Goal: Task Accomplishment & Management: Manage account settings

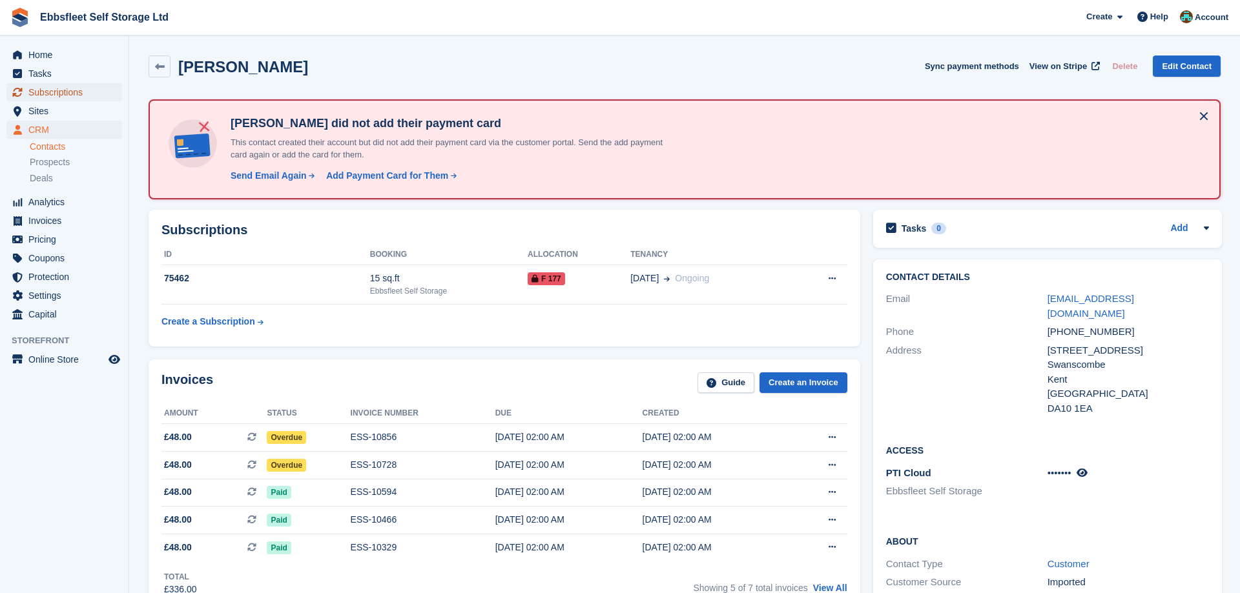
click at [63, 91] on span "Subscriptions" at bounding box center [66, 92] width 77 height 18
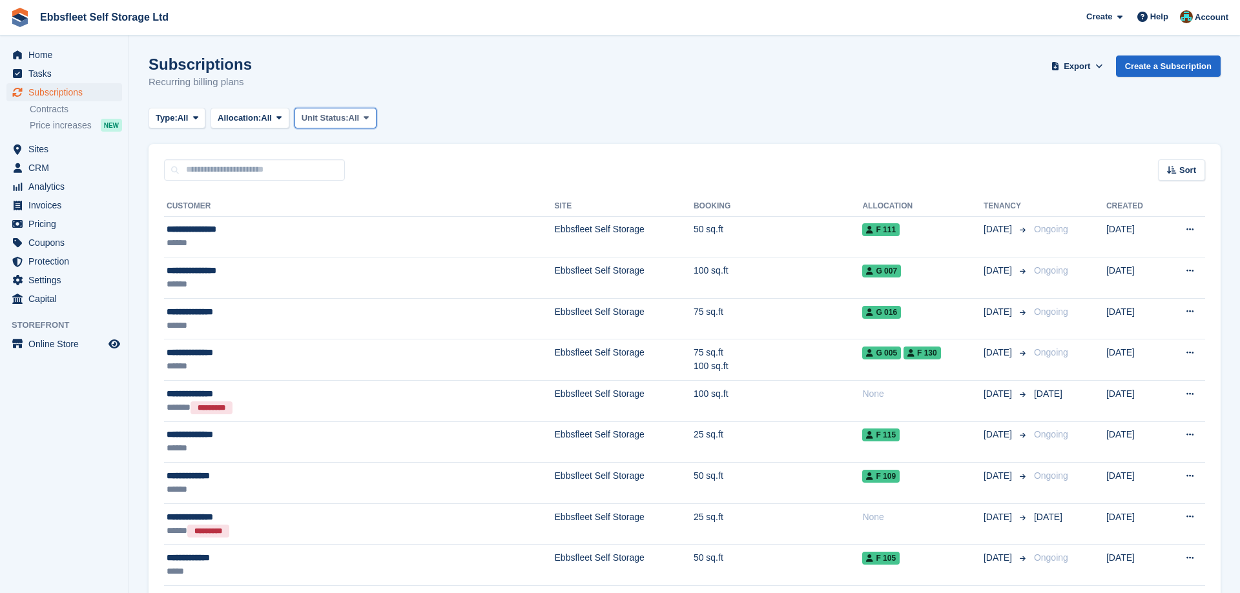
click at [369, 116] on icon at bounding box center [366, 118] width 5 height 8
click at [364, 193] on link "Overlocked" at bounding box center [356, 194] width 112 height 23
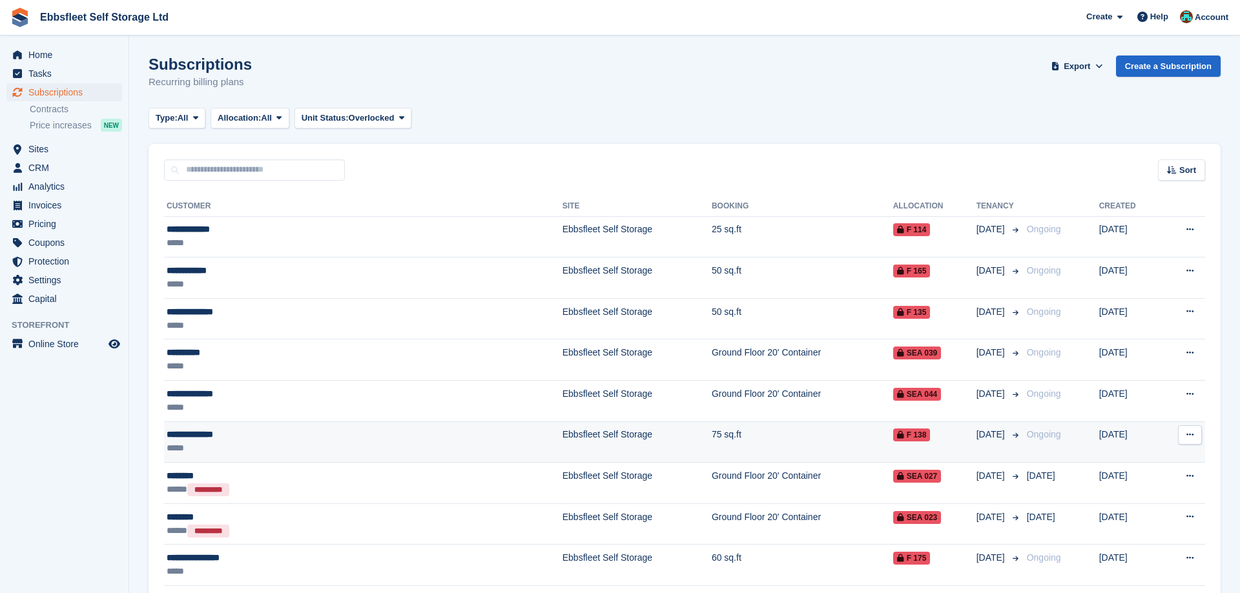
scroll to position [262, 0]
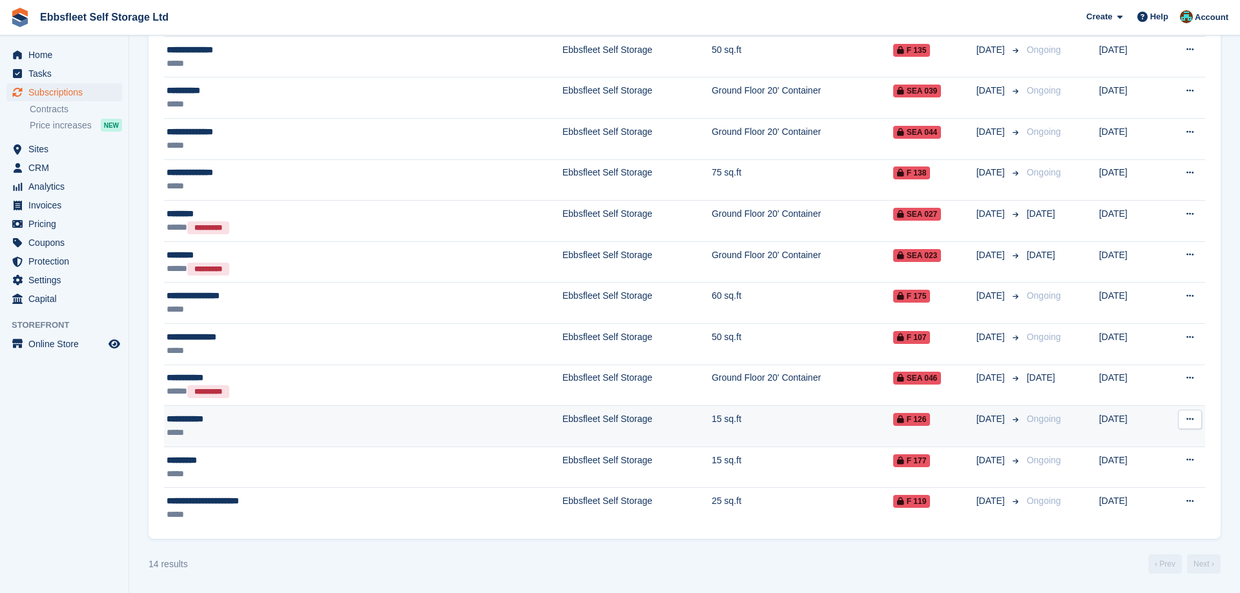
click at [184, 420] on div "**********" at bounding box center [286, 420] width 238 height 14
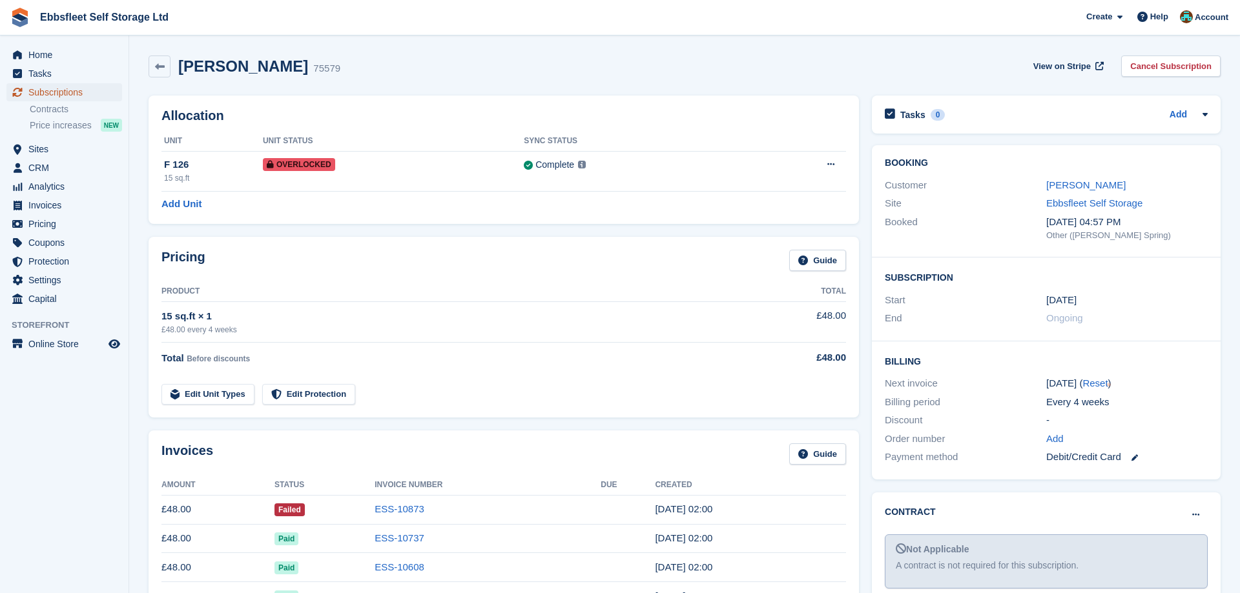
click at [75, 94] on span "Subscriptions" at bounding box center [66, 92] width 77 height 18
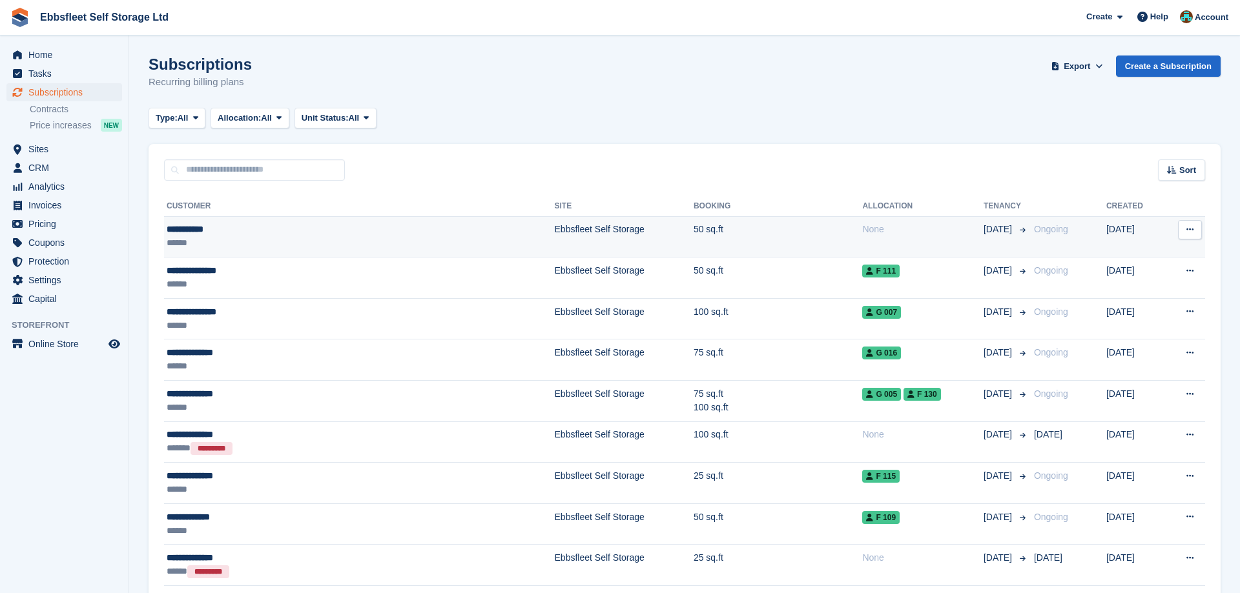
click at [555, 223] on td "Ebbsfleet Self Storage" at bounding box center [624, 236] width 139 height 41
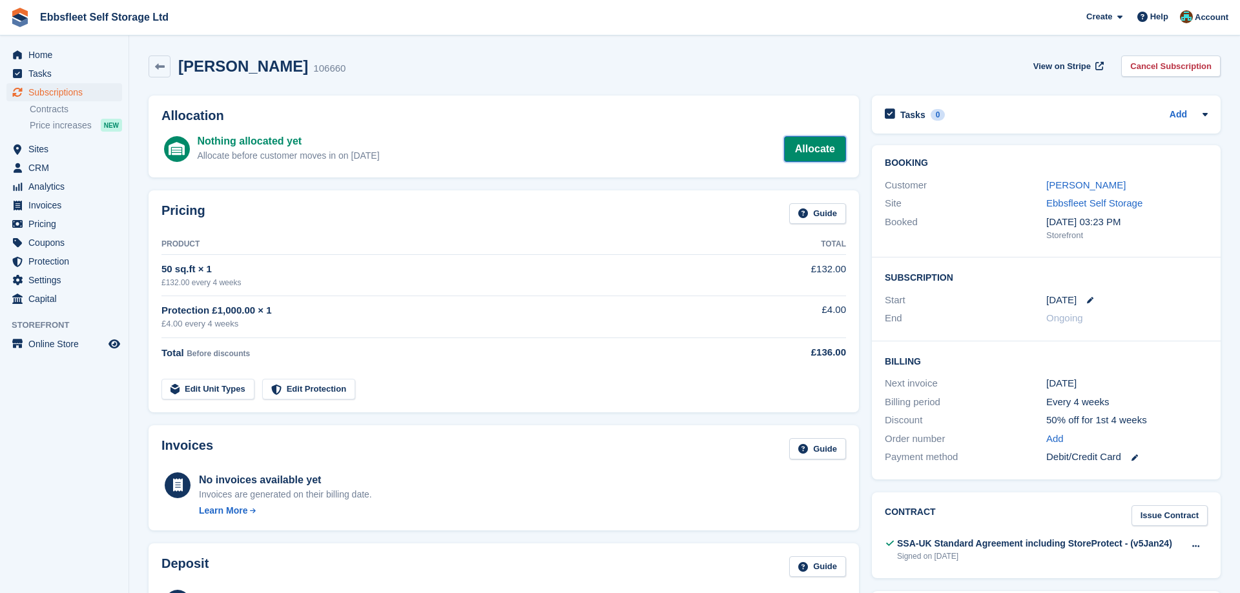
click at [815, 141] on link "Allocate" at bounding box center [815, 149] width 62 height 26
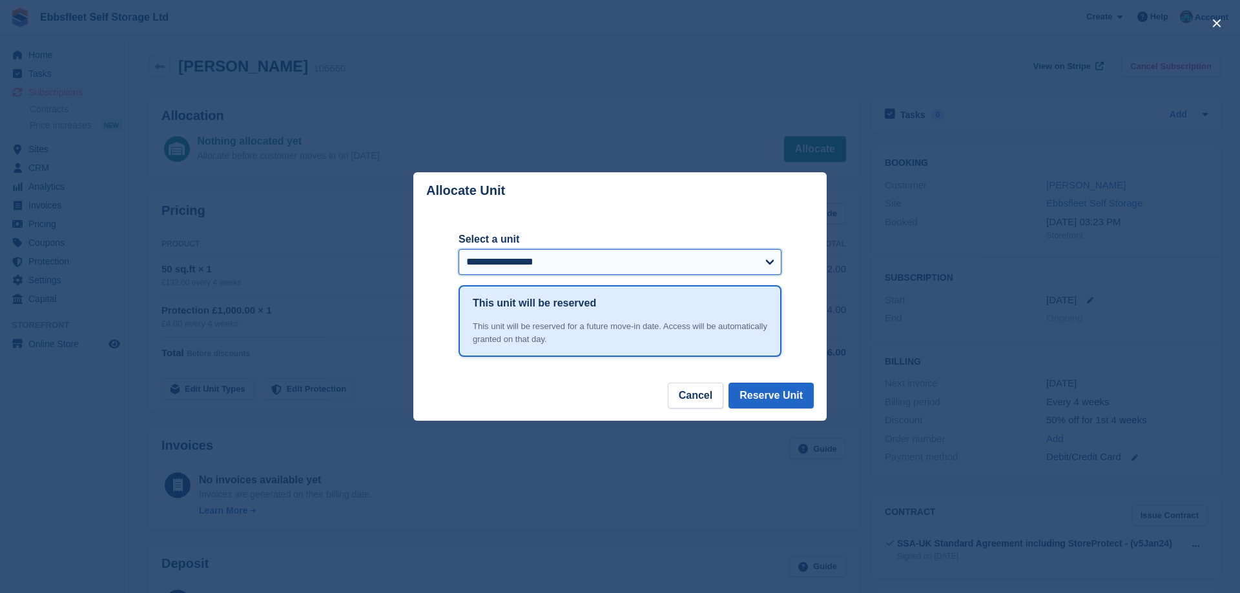
click at [458, 249] on select "**********" at bounding box center [619, 262] width 323 height 26
select select "******"
click option "**********" at bounding box center [0, 0] width 0 height 0
click at [751, 395] on button "Reserve Unit" at bounding box center [770, 396] width 85 height 26
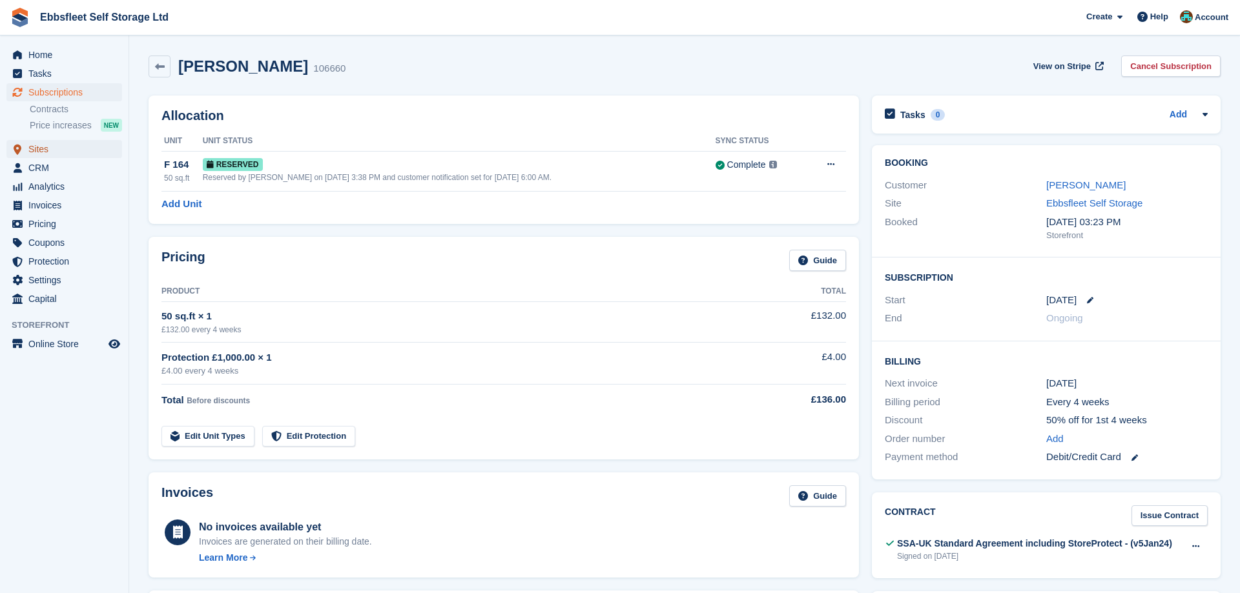
click at [48, 155] on span "Sites" at bounding box center [66, 149] width 77 height 18
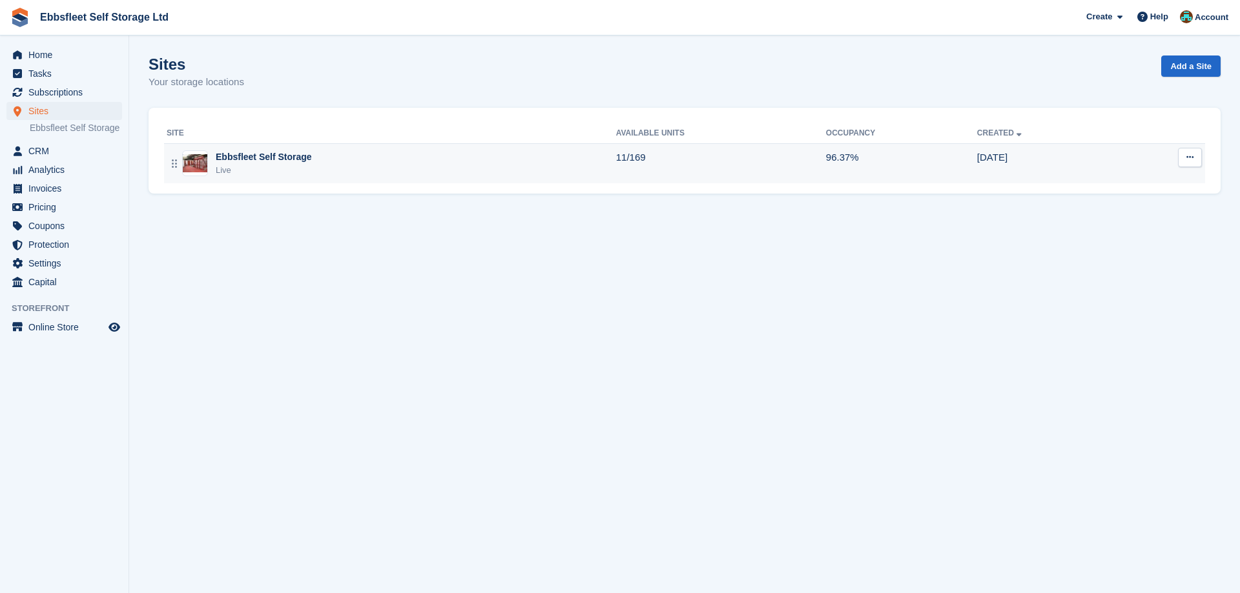
click at [260, 164] on div "Ebbsfleet Self Storage" at bounding box center [264, 157] width 96 height 14
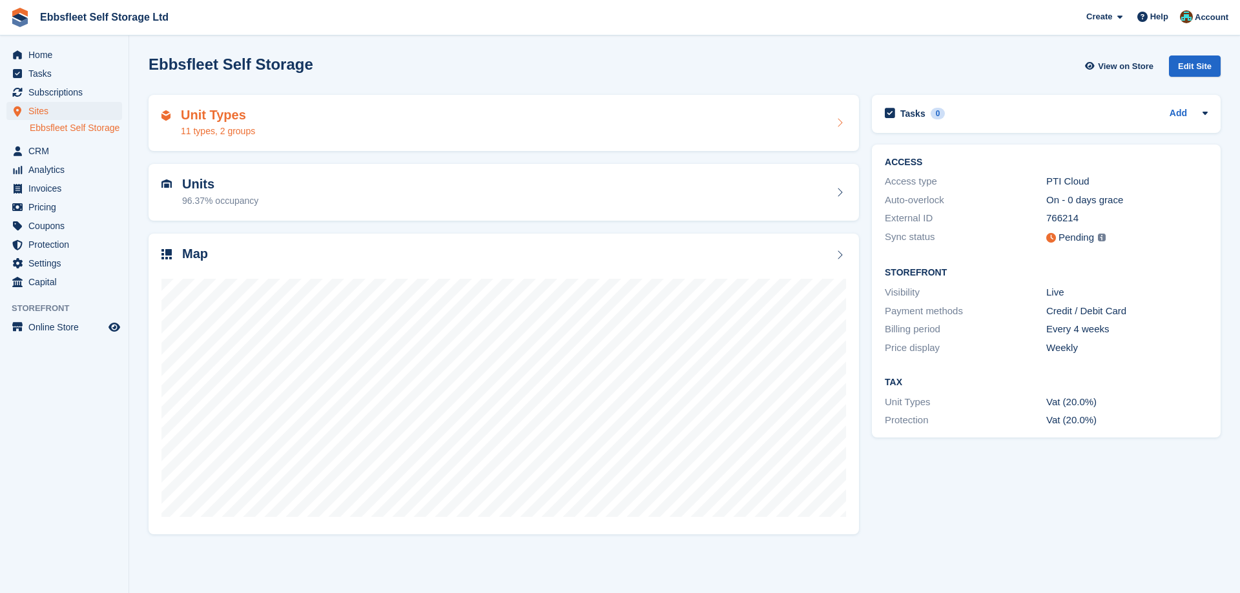
click at [202, 116] on h2 "Unit Types" at bounding box center [218, 115] width 74 height 15
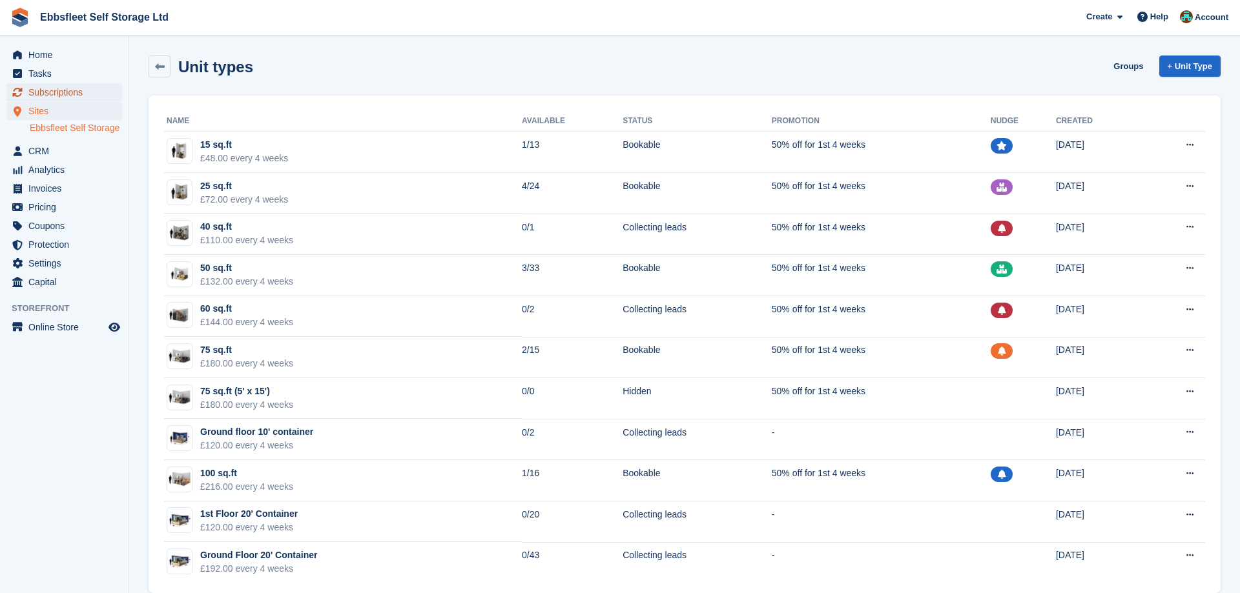
click at [65, 97] on span "Subscriptions" at bounding box center [66, 92] width 77 height 18
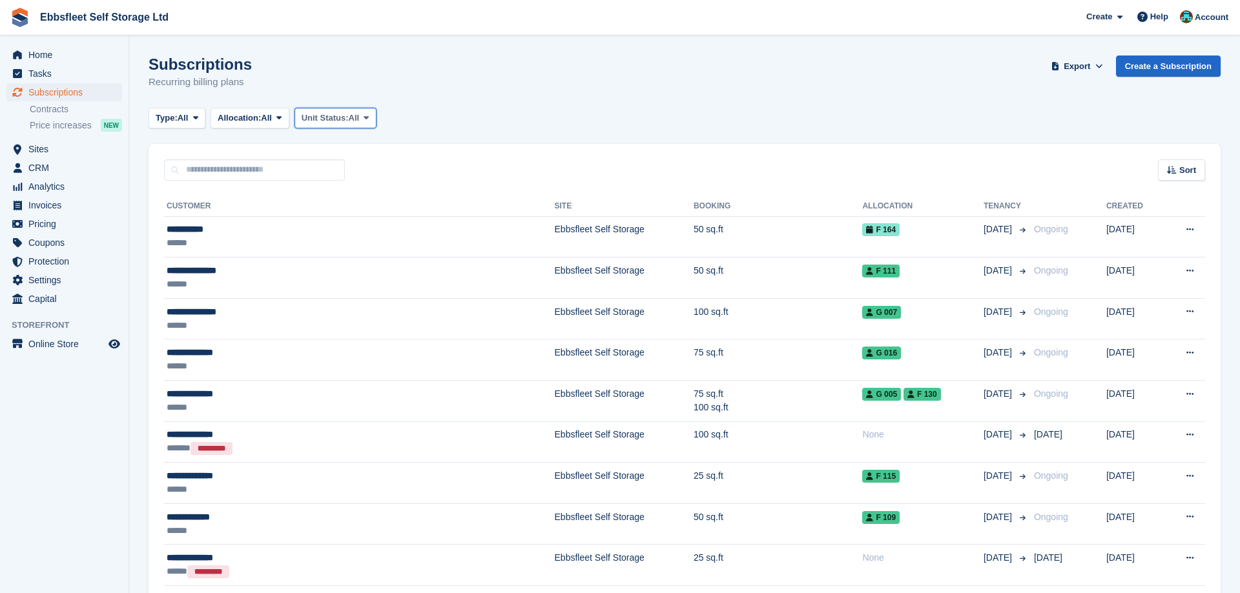
click at [369, 120] on icon at bounding box center [366, 118] width 5 height 8
click at [333, 192] on link "Overlocked" at bounding box center [356, 194] width 112 height 23
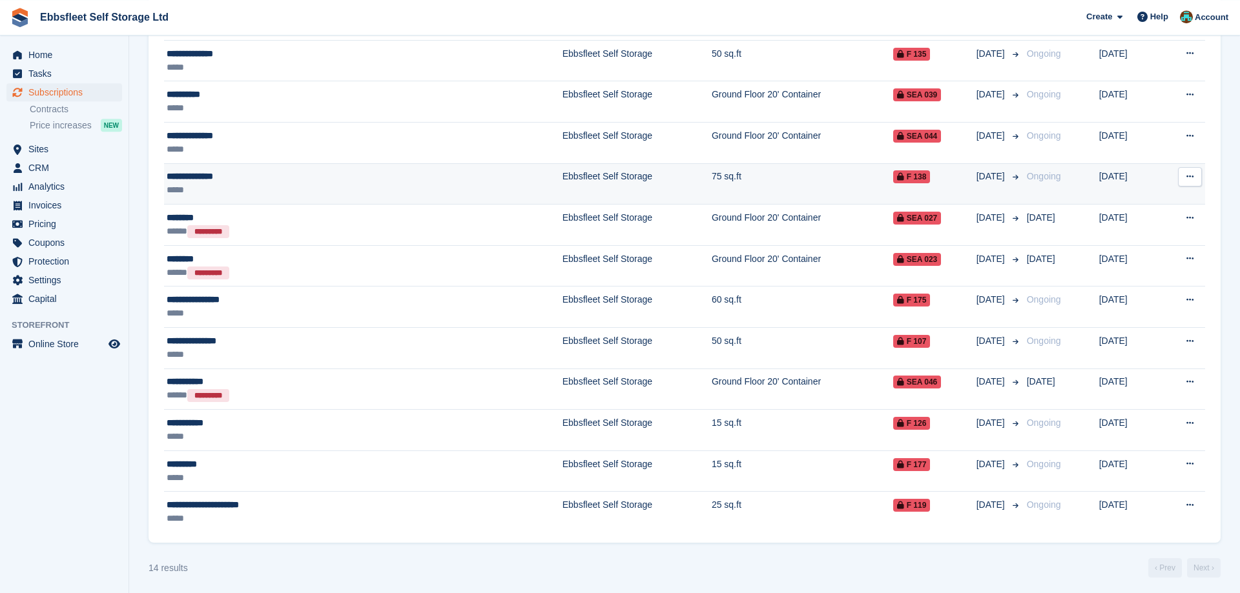
scroll to position [262, 0]
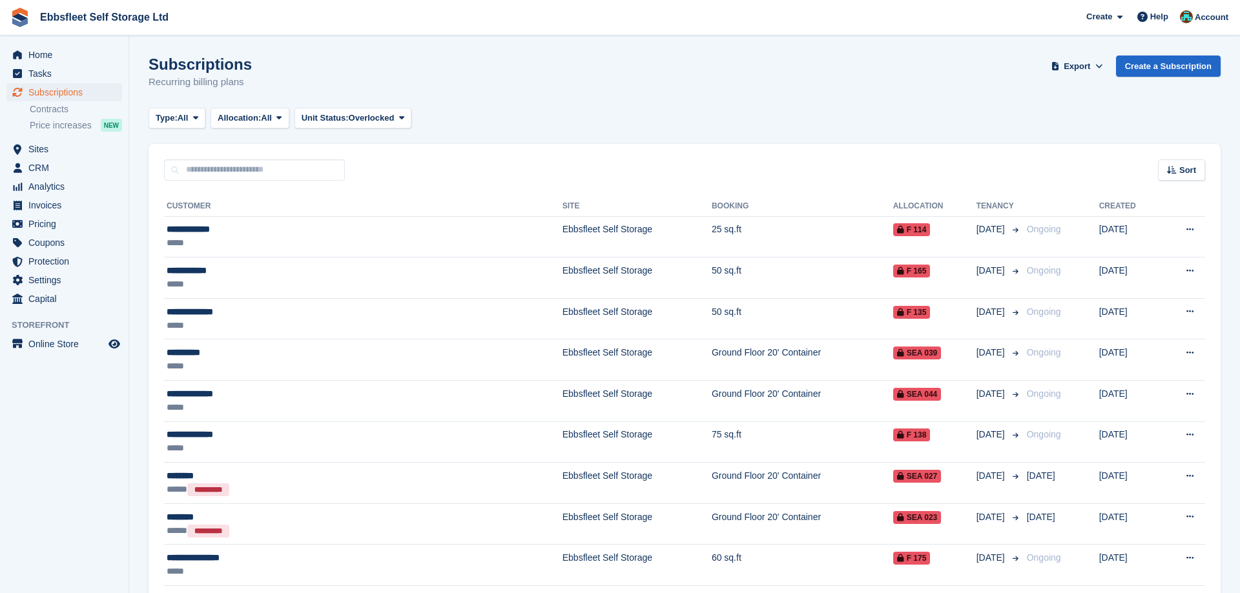
scroll to position [262, 0]
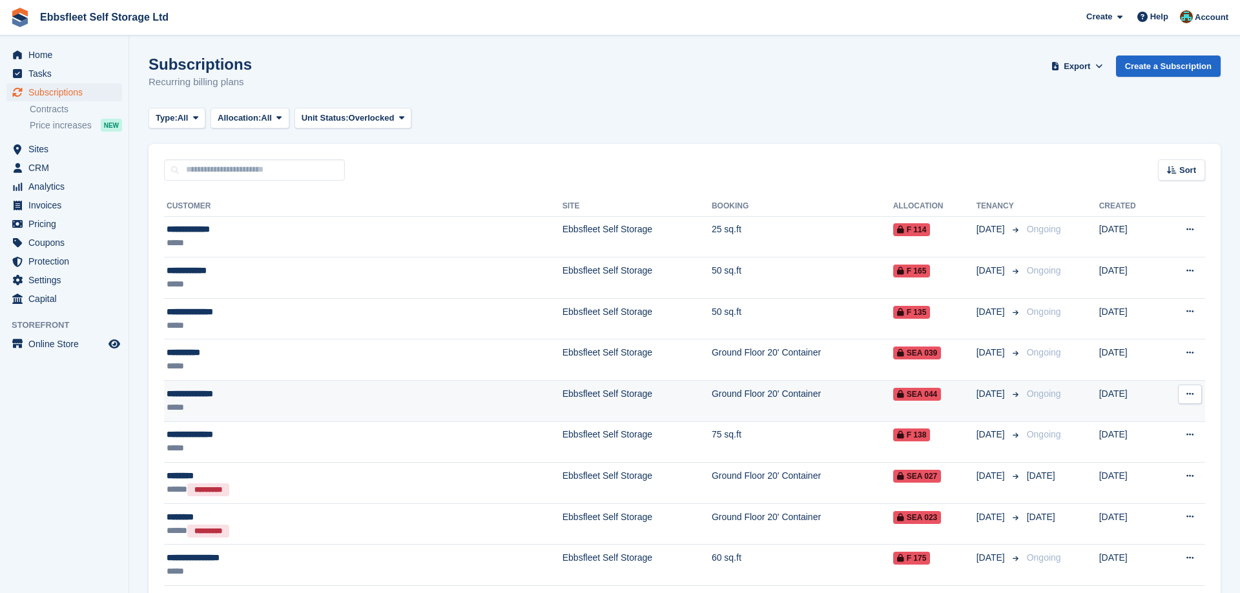
scroll to position [262, 0]
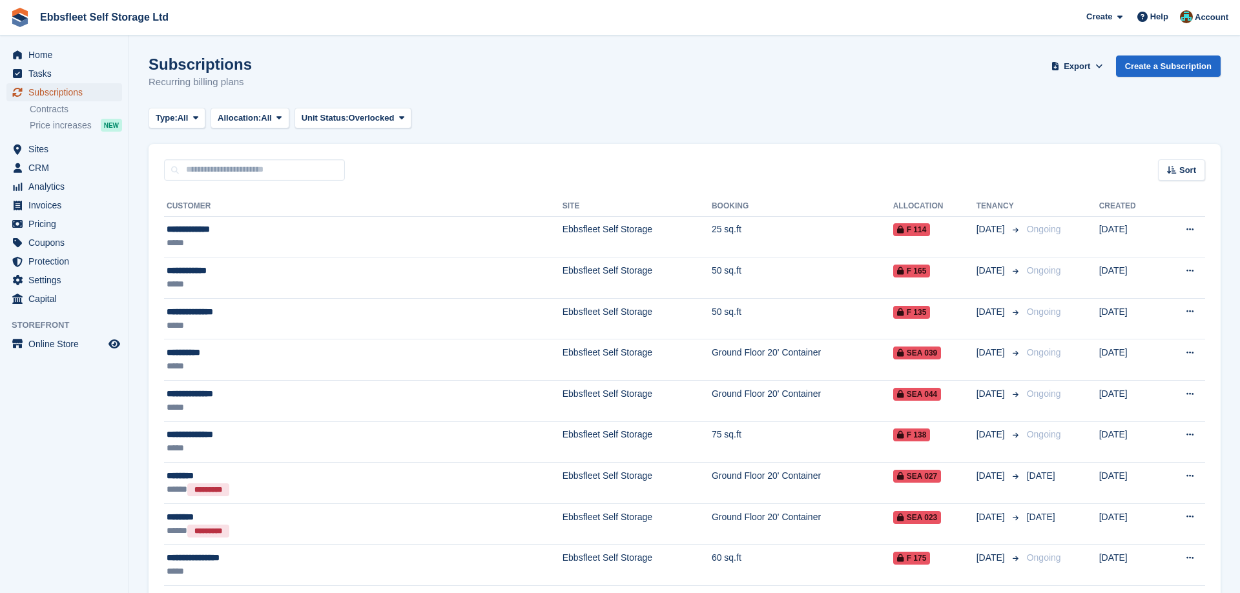
click at [61, 85] on span "Subscriptions" at bounding box center [66, 92] width 77 height 18
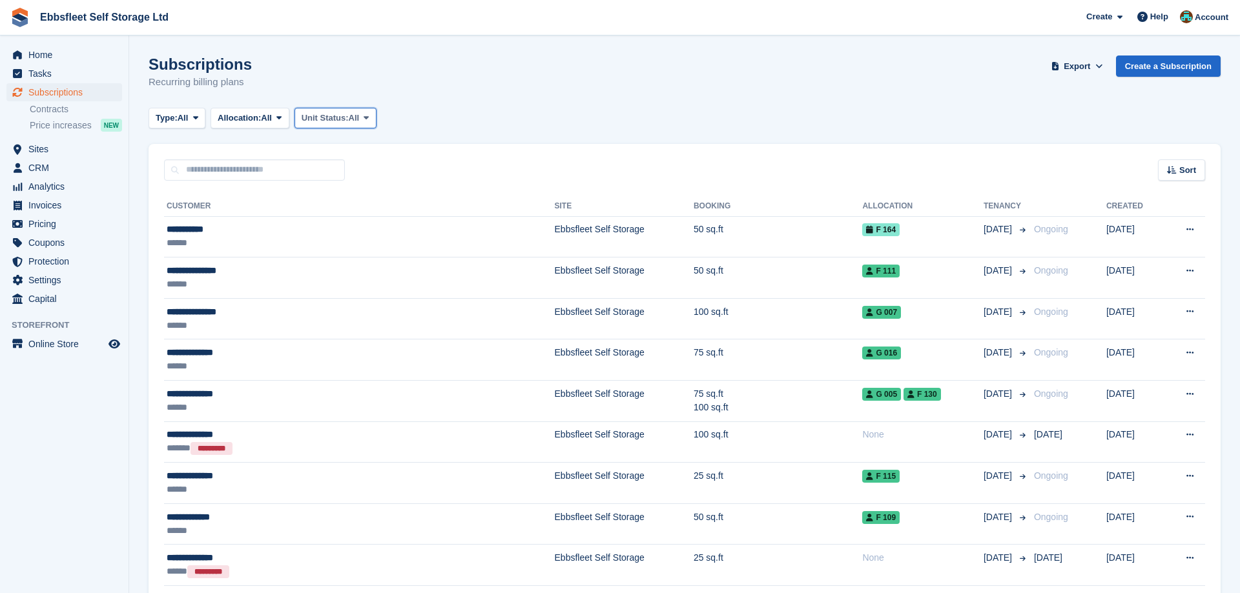
click at [371, 118] on span at bounding box center [366, 118] width 10 height 10
click at [346, 198] on link "Overlocked" at bounding box center [356, 194] width 112 height 23
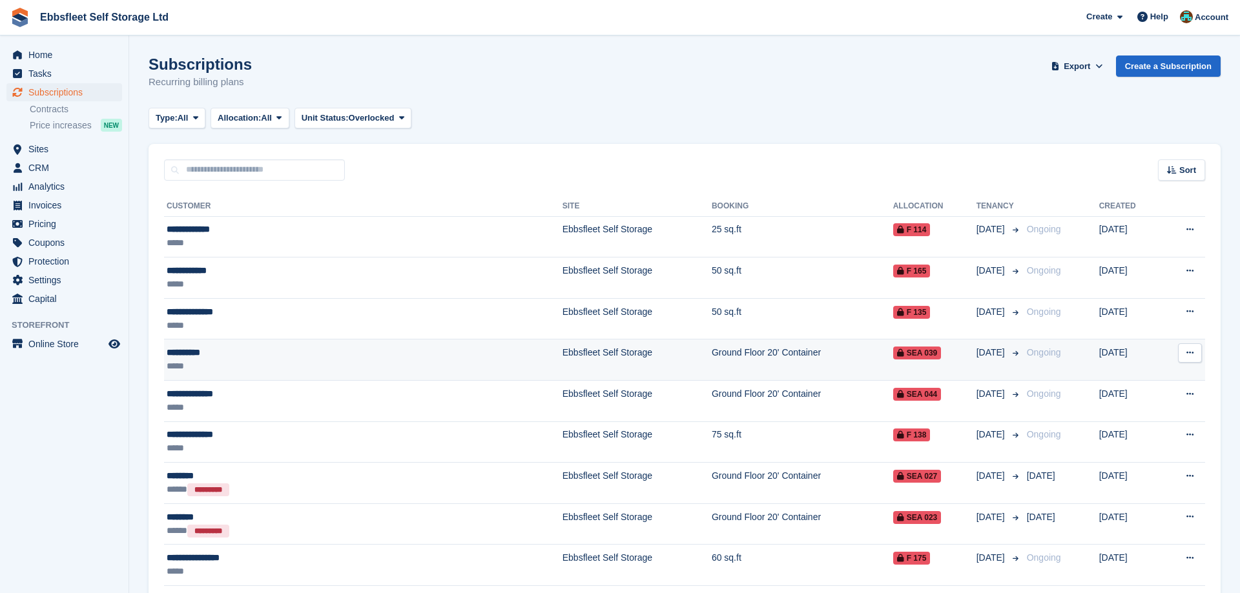
scroll to position [262, 0]
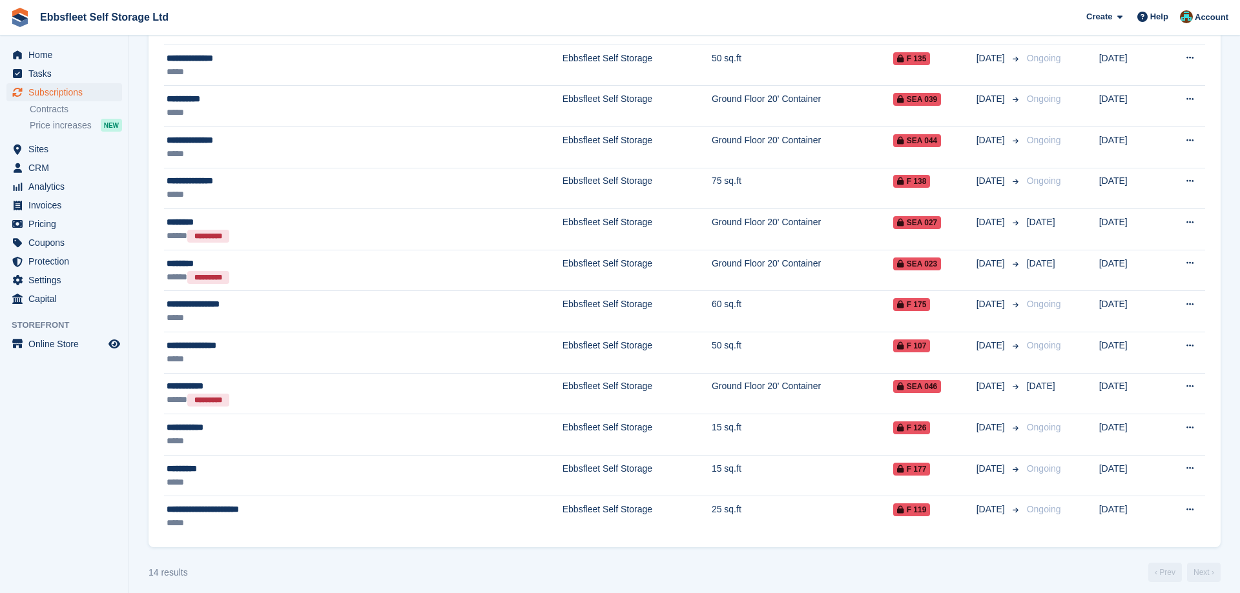
scroll to position [262, 0]
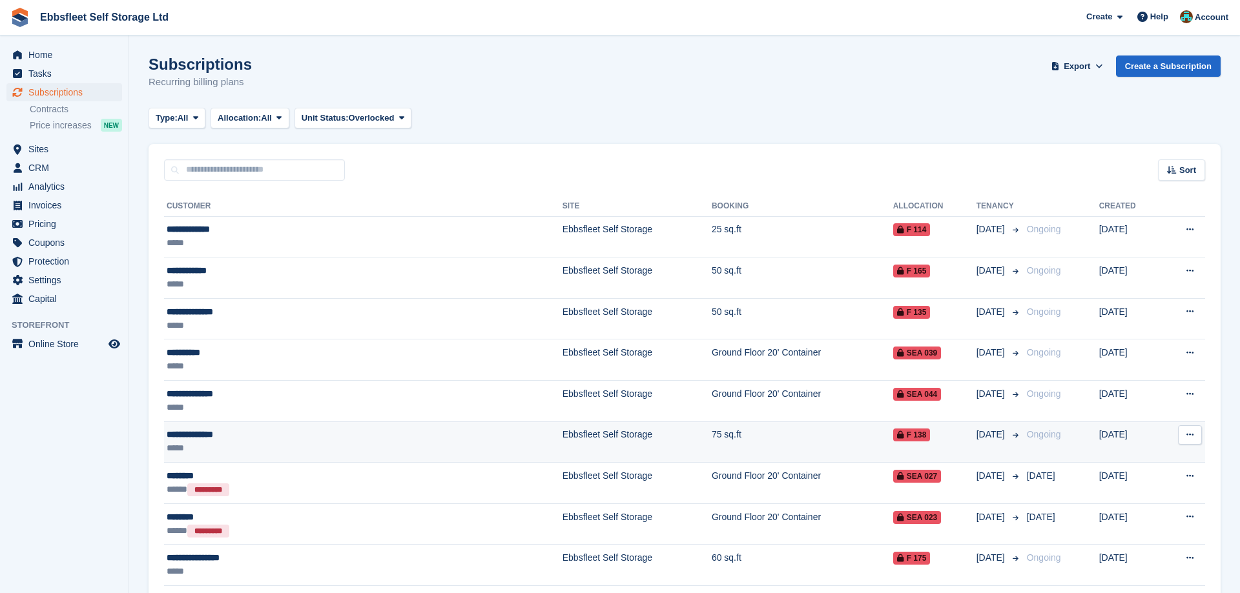
scroll to position [262, 0]
